Goal: Information Seeking & Learning: Compare options

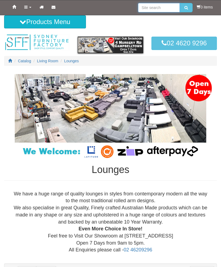
click at [152, 8] on input "search" at bounding box center [159, 7] width 42 height 9
type input "Leather corner lounge"
click at [185, 8] on button "submit" at bounding box center [186, 7] width 13 height 9
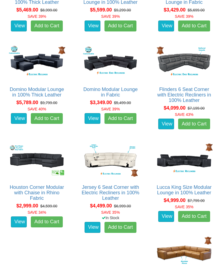
scroll to position [373, 0]
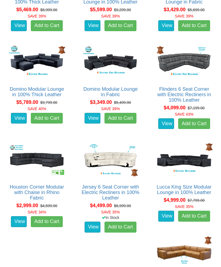
click at [119, 184] on link "Jersey 6 Seat Corner with Electric Recliners in 100% Leather" at bounding box center [111, 192] width 58 height 16
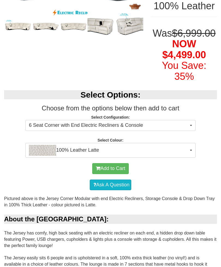
scroll to position [125, 0]
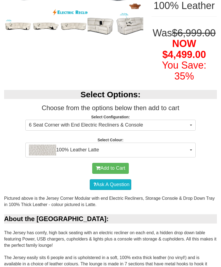
click at [191, 151] on span "button" at bounding box center [191, 149] width 2 height 1
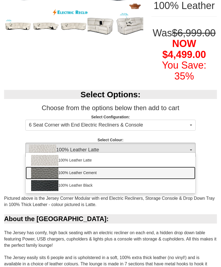
click at [159, 179] on link "100% Leather Cement" at bounding box center [111, 173] width 170 height 13
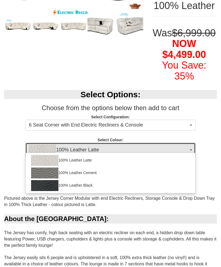
select select "2001"
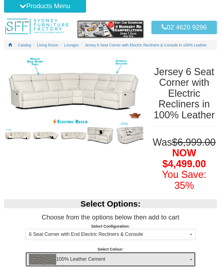
scroll to position [0, 0]
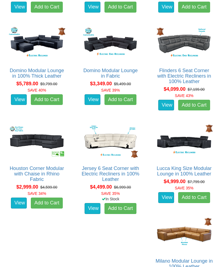
scroll to position [391, 0]
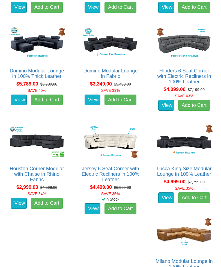
click at [190, 68] on link "Flinders 6 Seat Corner with Electric Recliners in 100% Leather" at bounding box center [184, 76] width 54 height 16
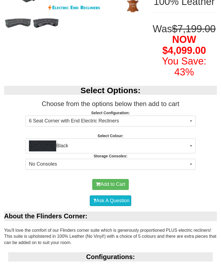
scroll to position [130, 0]
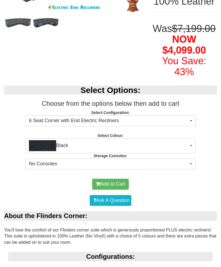
click at [190, 153] on button "Black" at bounding box center [110, 145] width 170 height 15
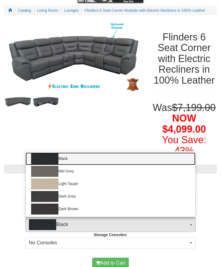
scroll to position [50, 0]
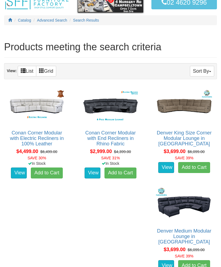
scroll to position [40, 0]
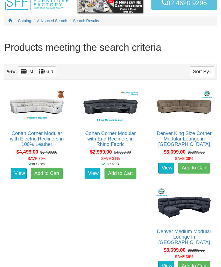
click at [44, 131] on link "Conan Corner Modular with Electric Recliners in 100% Leather" at bounding box center [37, 139] width 54 height 16
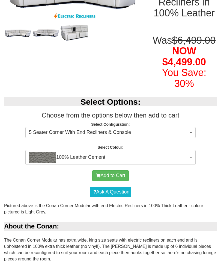
scroll to position [123, 0]
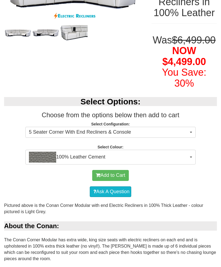
click at [192, 164] on button "100% Leather Cement" at bounding box center [110, 157] width 170 height 15
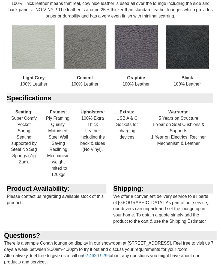
scroll to position [599, 0]
